Goal: Information Seeking & Learning: Learn about a topic

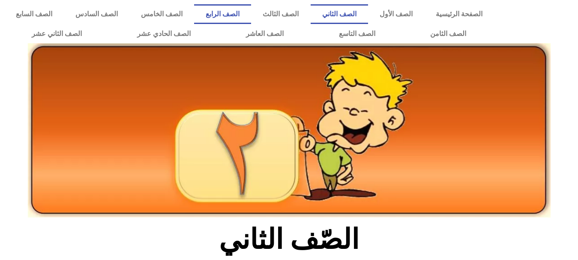
click at [251, 14] on link "الصف الرابع" at bounding box center [222, 14] width 57 height 20
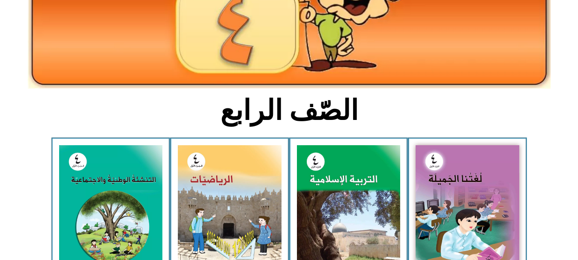
scroll to position [208, 0]
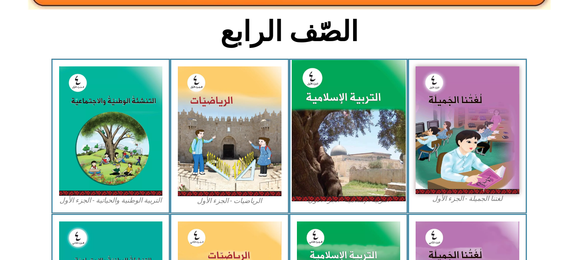
click at [391, 153] on img at bounding box center [349, 131] width 114 height 142
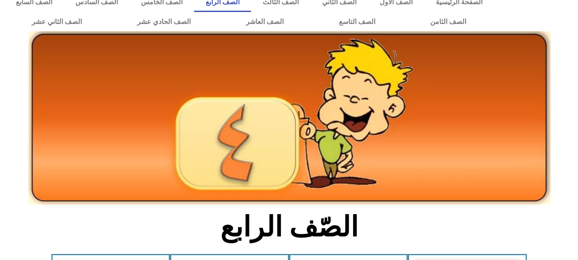
scroll to position [0, 0]
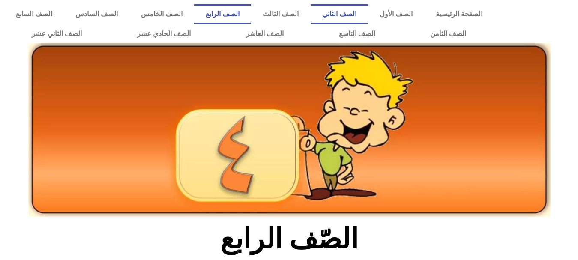
click at [368, 13] on link "الصف الثاني" at bounding box center [339, 14] width 57 height 20
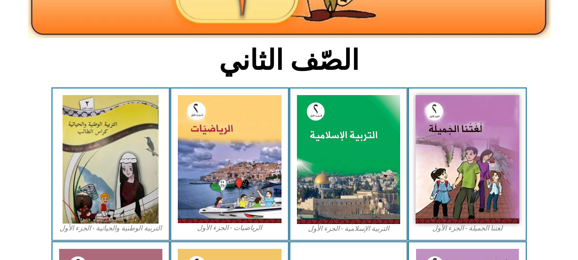
scroll to position [182, 0]
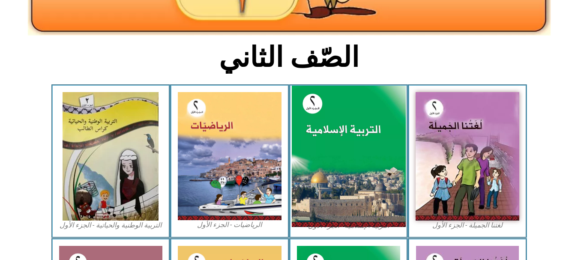
click at [343, 165] on img at bounding box center [349, 157] width 114 height 142
